Goal: Information Seeking & Learning: Learn about a topic

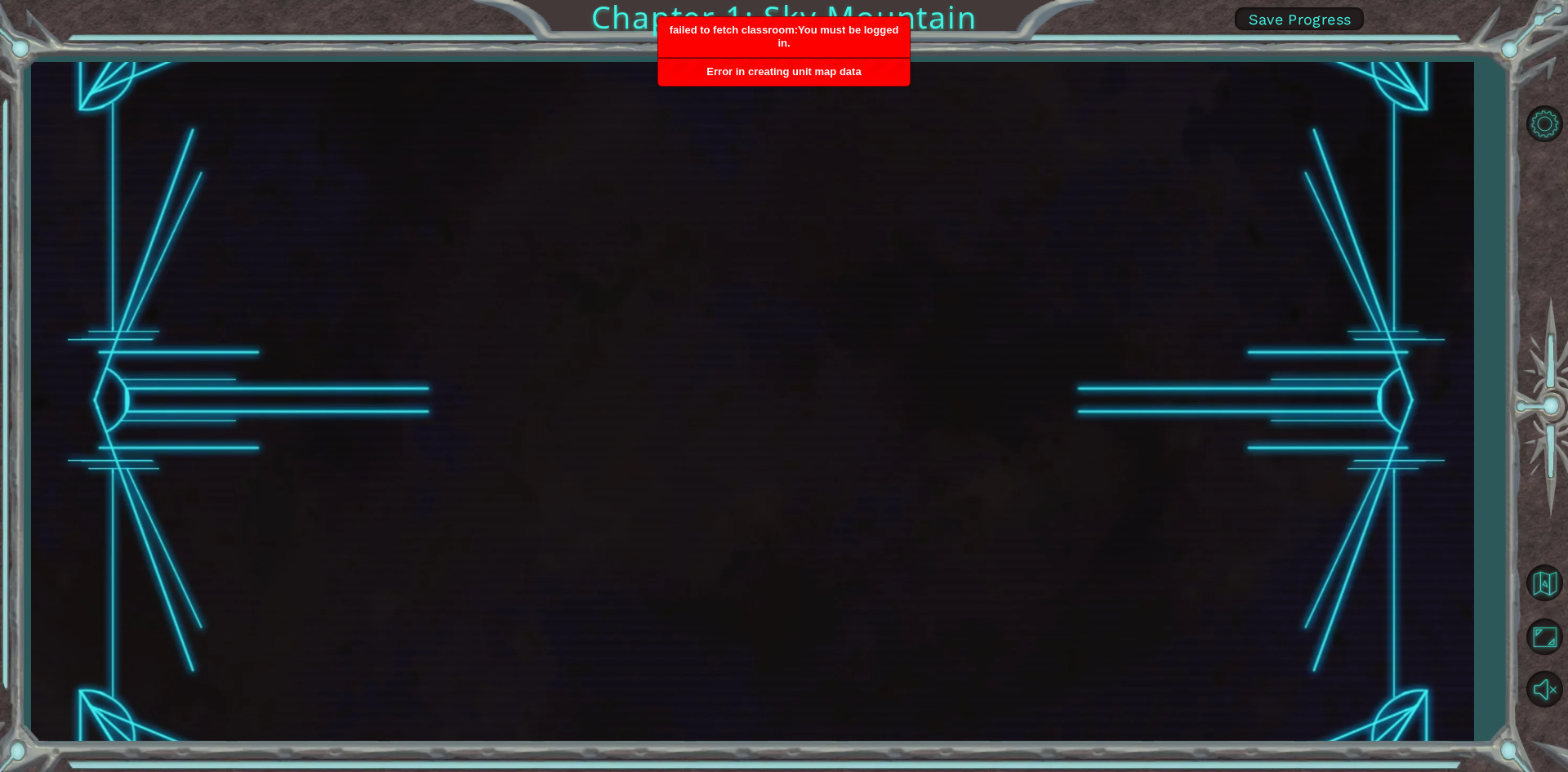
click at [760, 69] on span "Error in creating unit map data" at bounding box center [784, 71] width 155 height 12
click at [761, 63] on div "Chapter 1: Sky Mountain Save Progress" at bounding box center [784, 386] width 1568 height 772
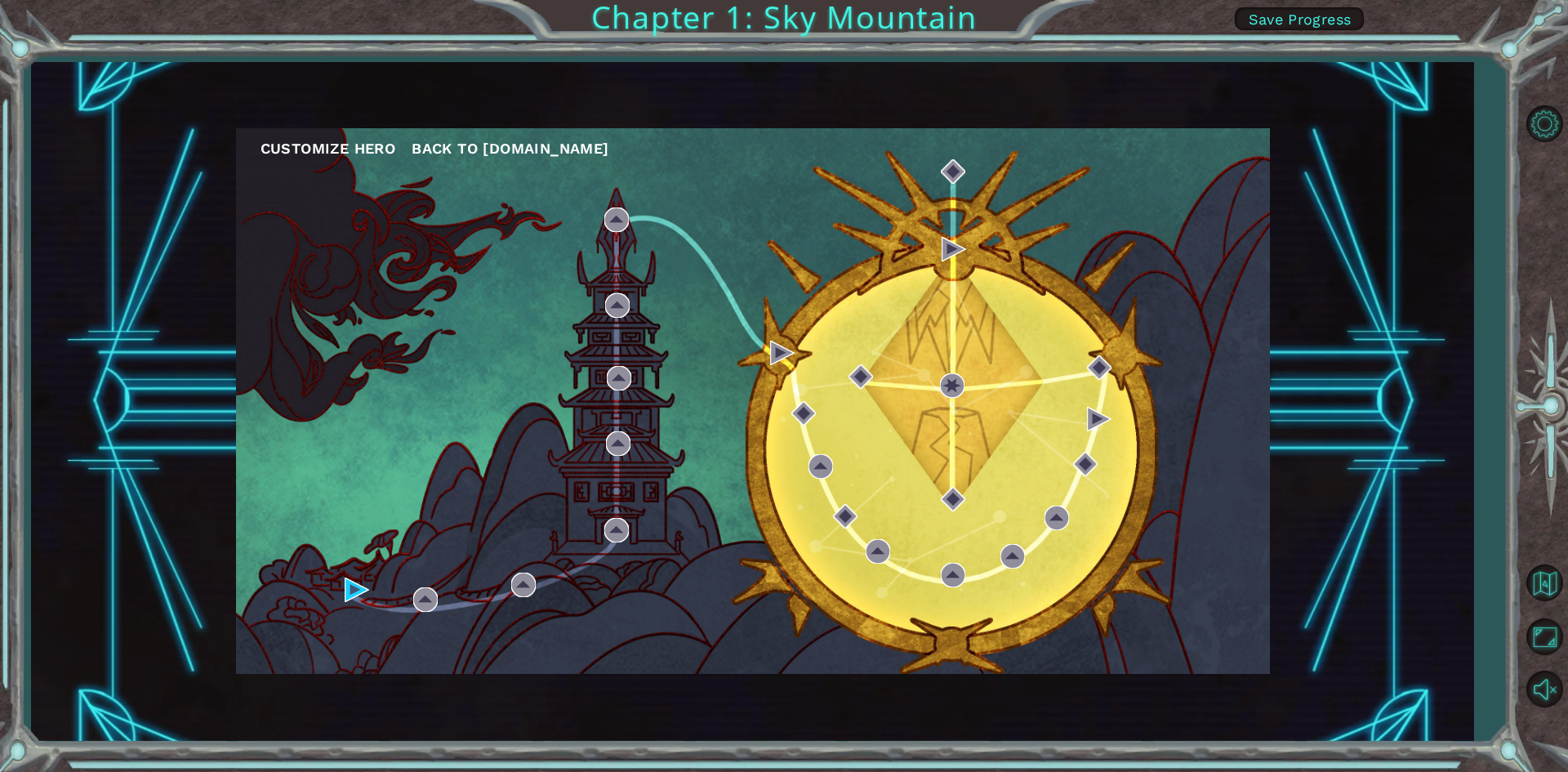
click at [522, 155] on span "Back to [DOMAIN_NAME]" at bounding box center [510, 148] width 197 height 17
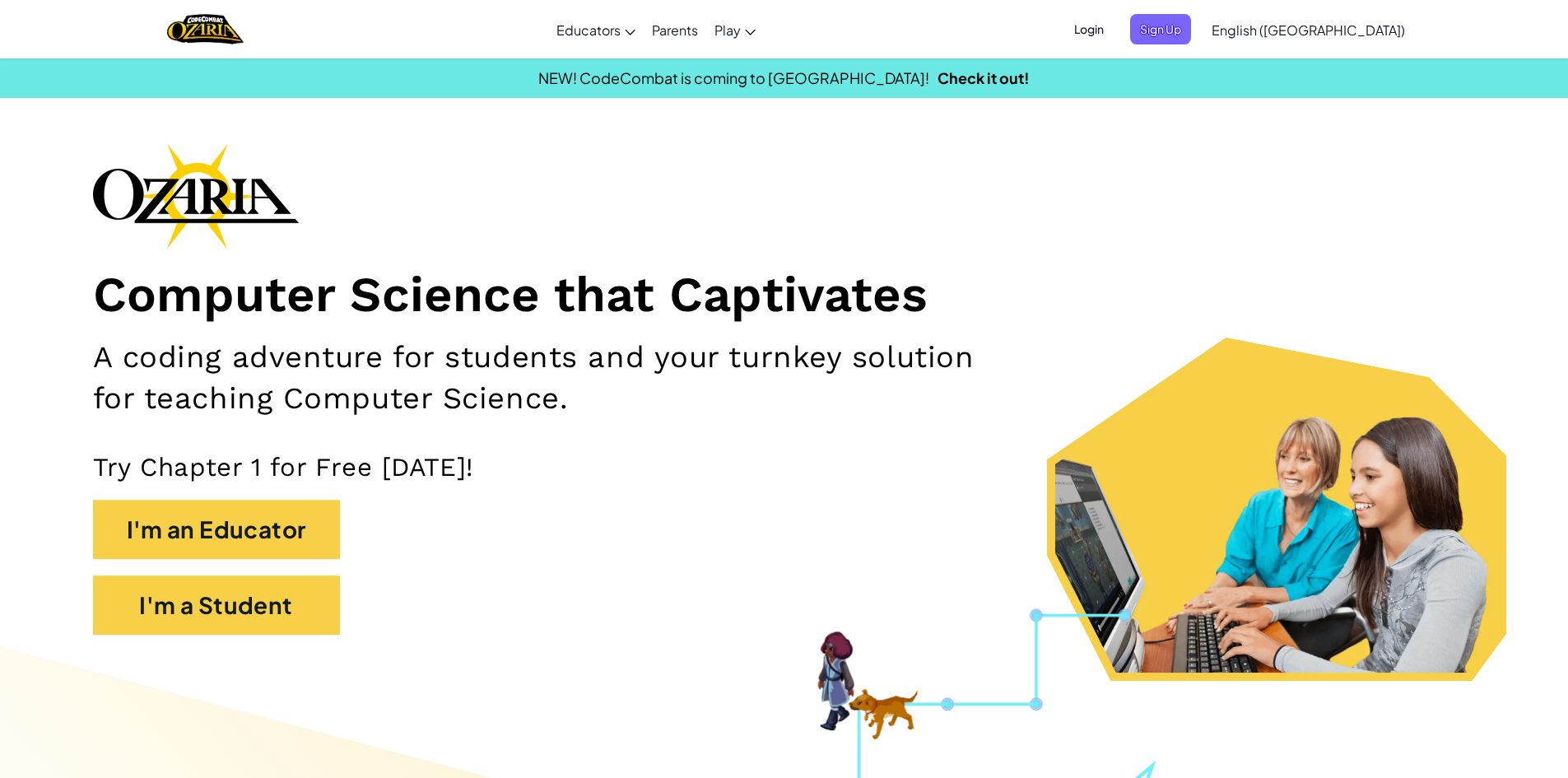
click at [1114, 29] on span "Login" at bounding box center [1089, 29] width 50 height 30
